Goal: Information Seeking & Learning: Learn about a topic

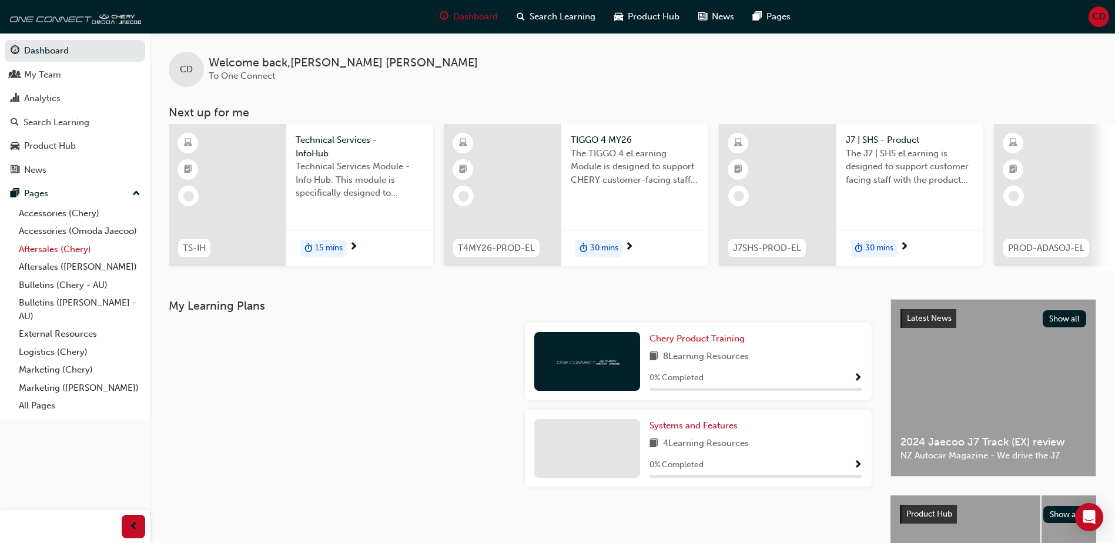
click at [42, 250] on link "Aftersales (Chery)" at bounding box center [79, 249] width 131 height 18
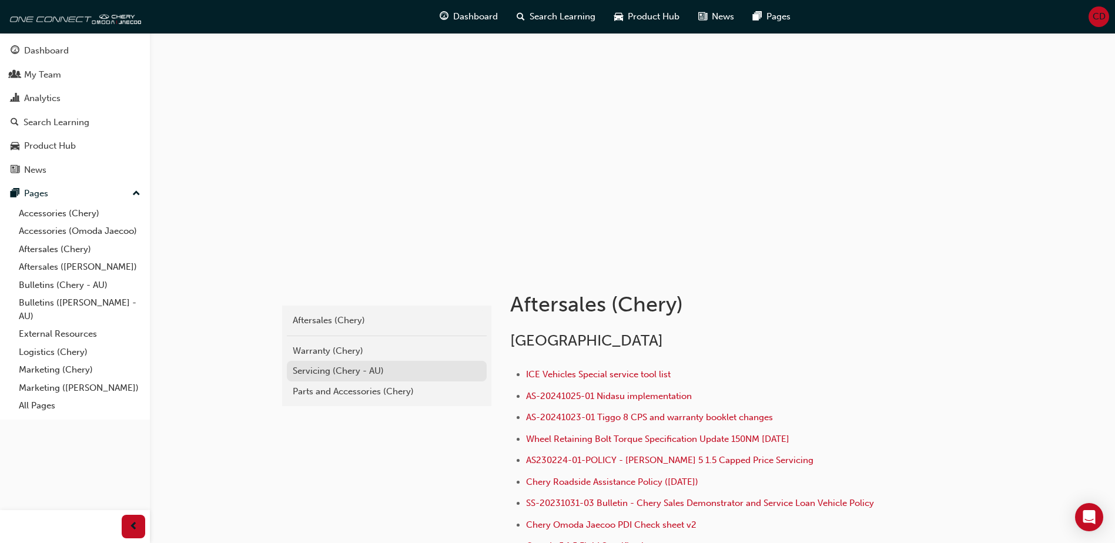
click at [319, 372] on div "Servicing (Chery - AU)" at bounding box center [387, 371] width 188 height 14
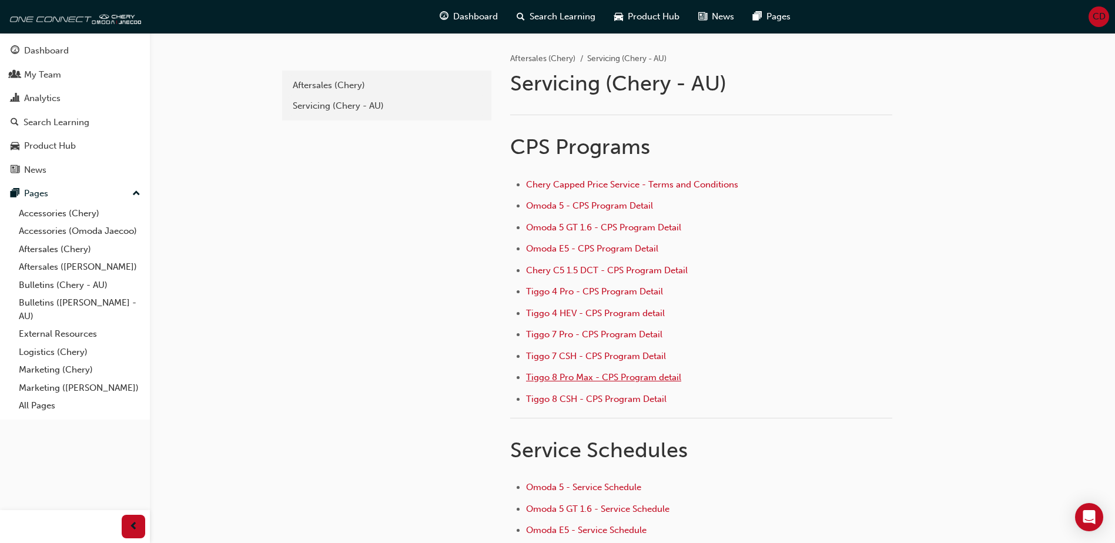
click at [541, 378] on span "Tiggo 8 Pro Max - CPS Program detail" at bounding box center [603, 377] width 155 height 11
